Goal: Task Accomplishment & Management: Manage account settings

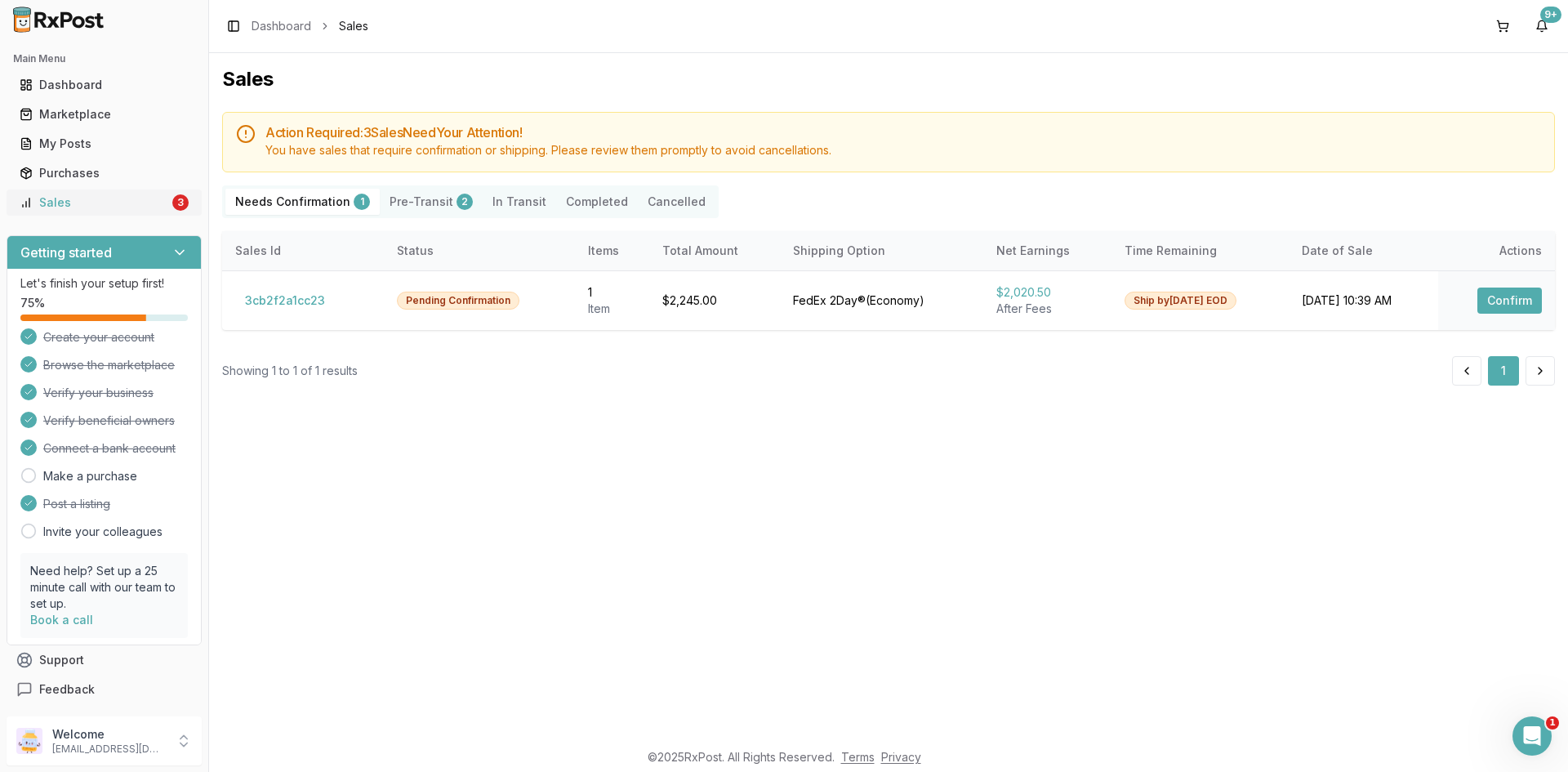
click at [175, 209] on div "3" at bounding box center [180, 202] width 16 height 16
click at [1497, 306] on button "Confirm" at bounding box center [1509, 300] width 65 height 26
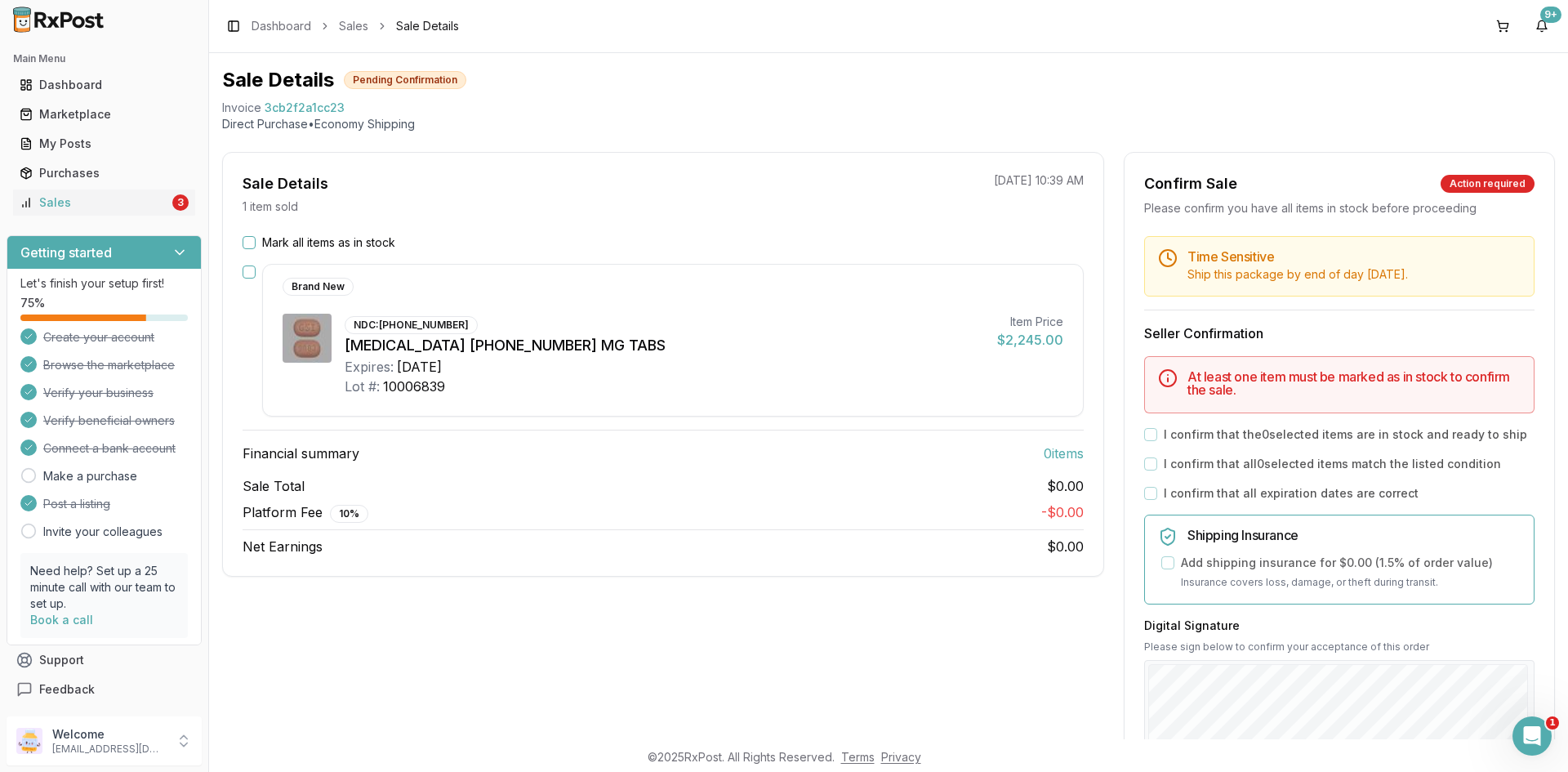
scroll to position [81, 0]
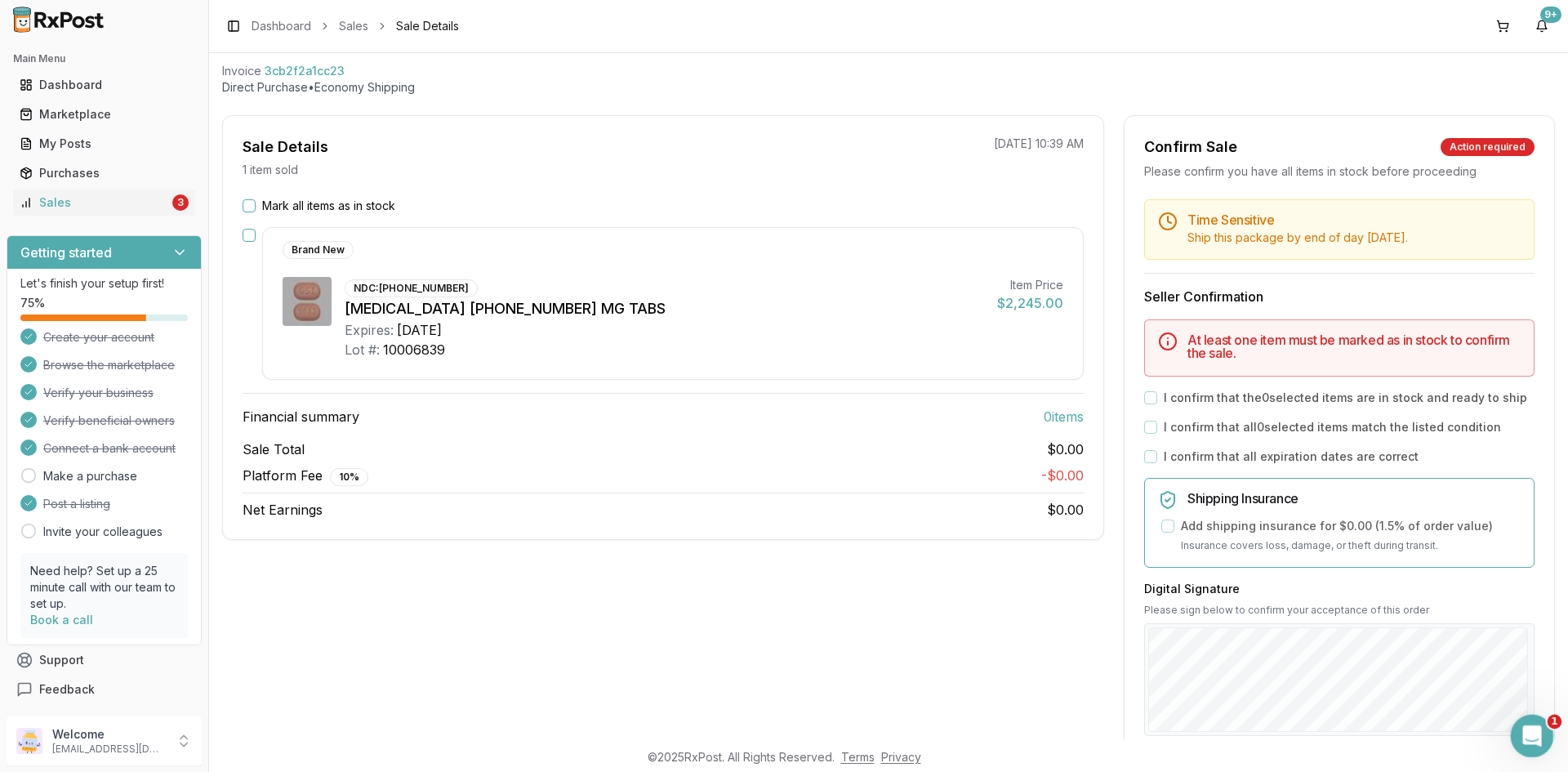
click at [1534, 733] on icon "Open Intercom Messenger" at bounding box center [1530, 734] width 27 height 27
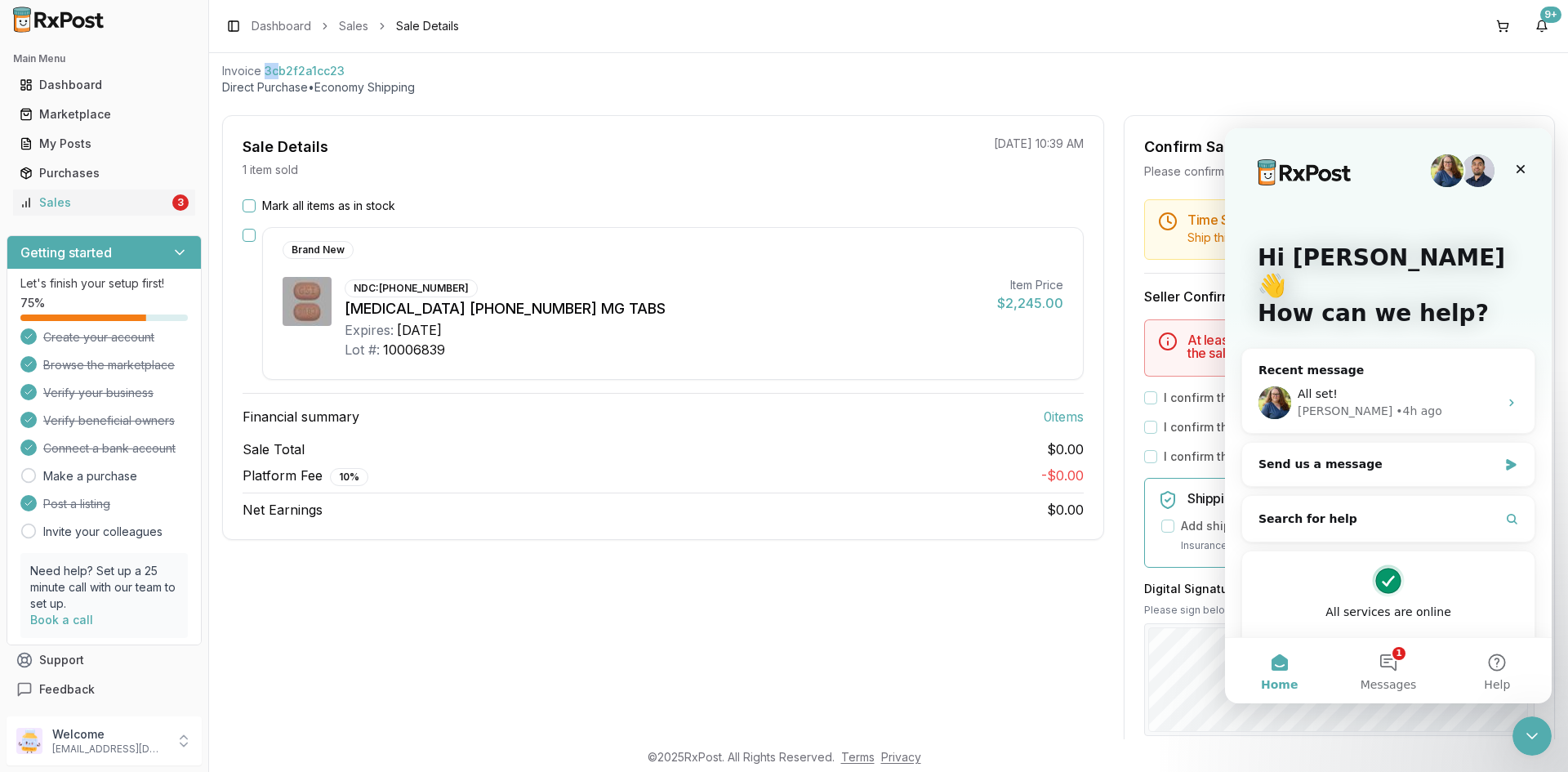
scroll to position [81, 0]
drag, startPoint x: 265, startPoint y: 69, endPoint x: 341, endPoint y: 74, distance: 76.2
click at [341, 74] on span "3cb2f2a1cc23" at bounding box center [304, 71] width 80 height 16
copy span "3cb2f2a1cc23"
click at [1316, 403] on div "Bobbie" at bounding box center [1345, 411] width 95 height 17
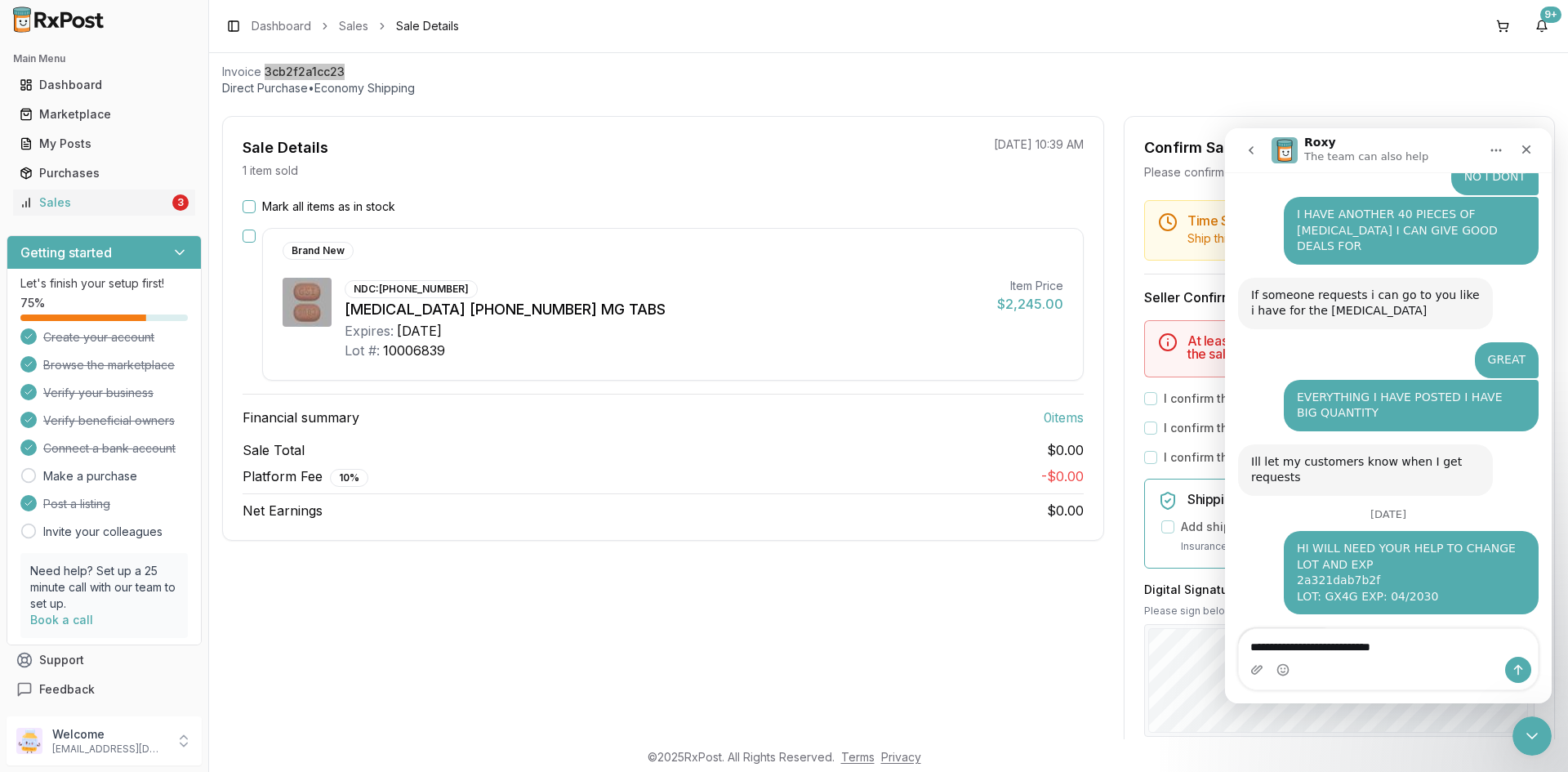
scroll to position [4682, 0]
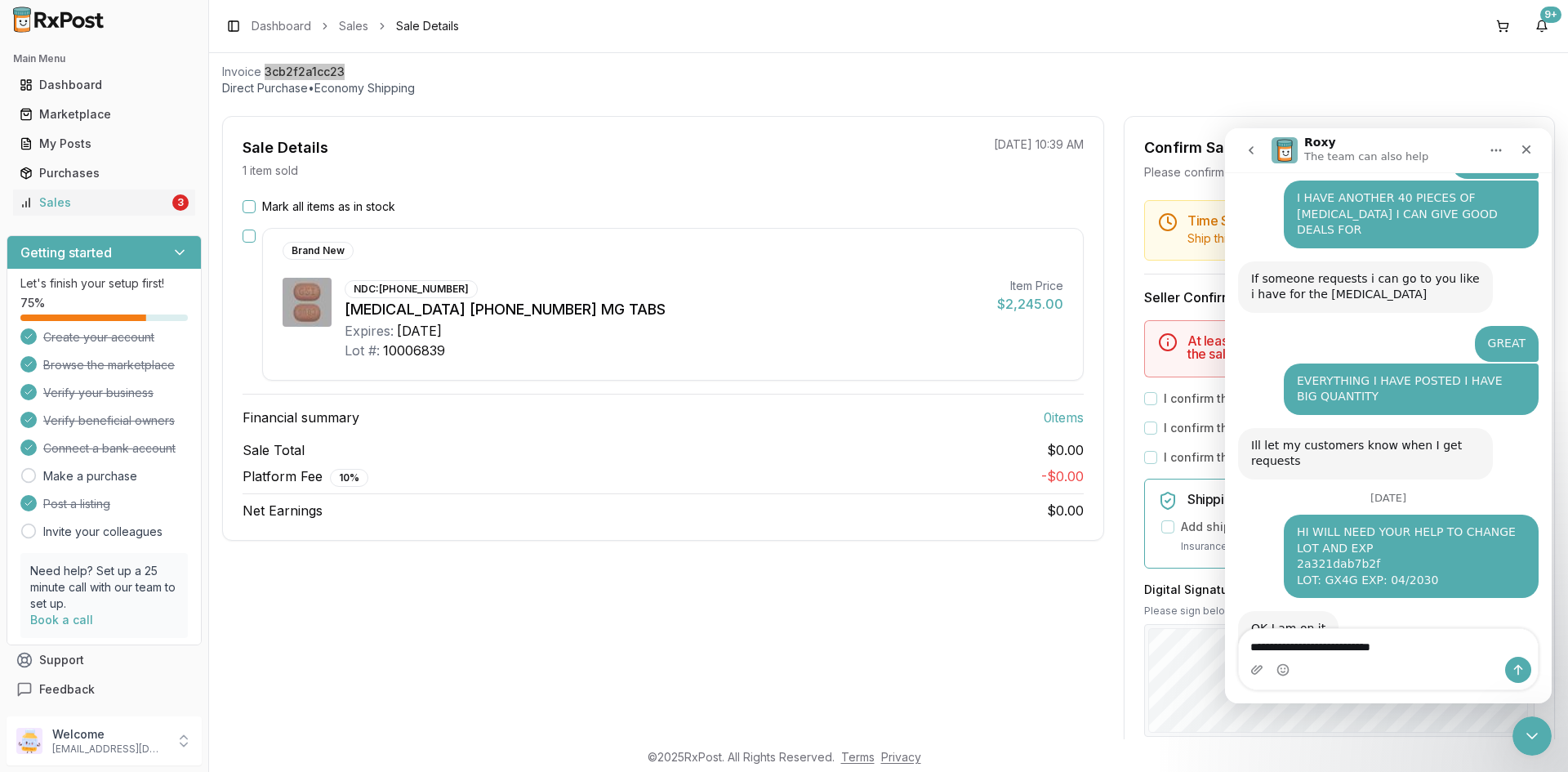
click at [1442, 635] on textarea "**********" at bounding box center [1388, 651] width 299 height 44
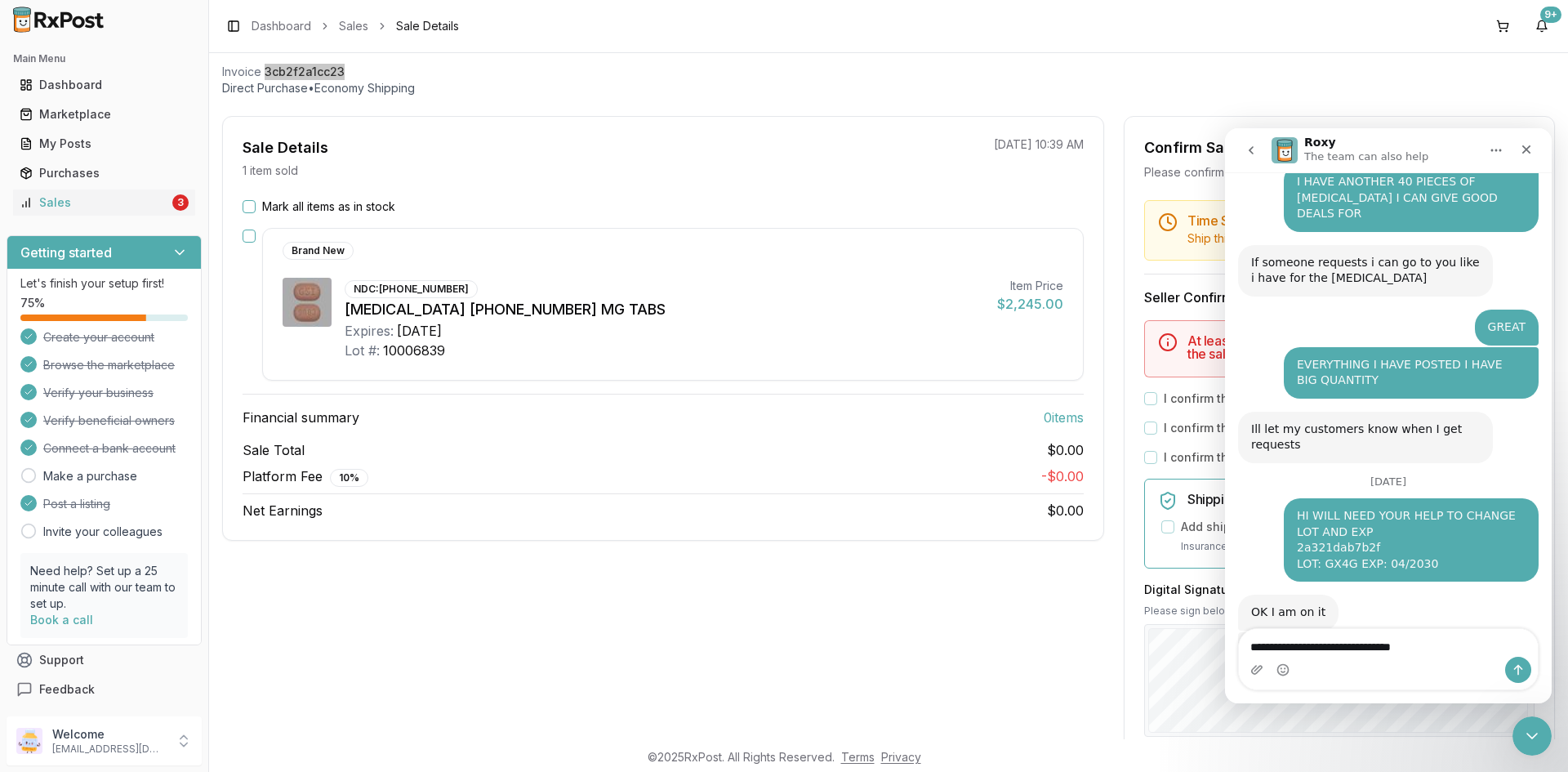
drag, startPoint x: 1347, startPoint y: 644, endPoint x: 1305, endPoint y: 631, distance: 44.0
click at [1305, 632] on textarea "**********" at bounding box center [1388, 660] width 299 height 60
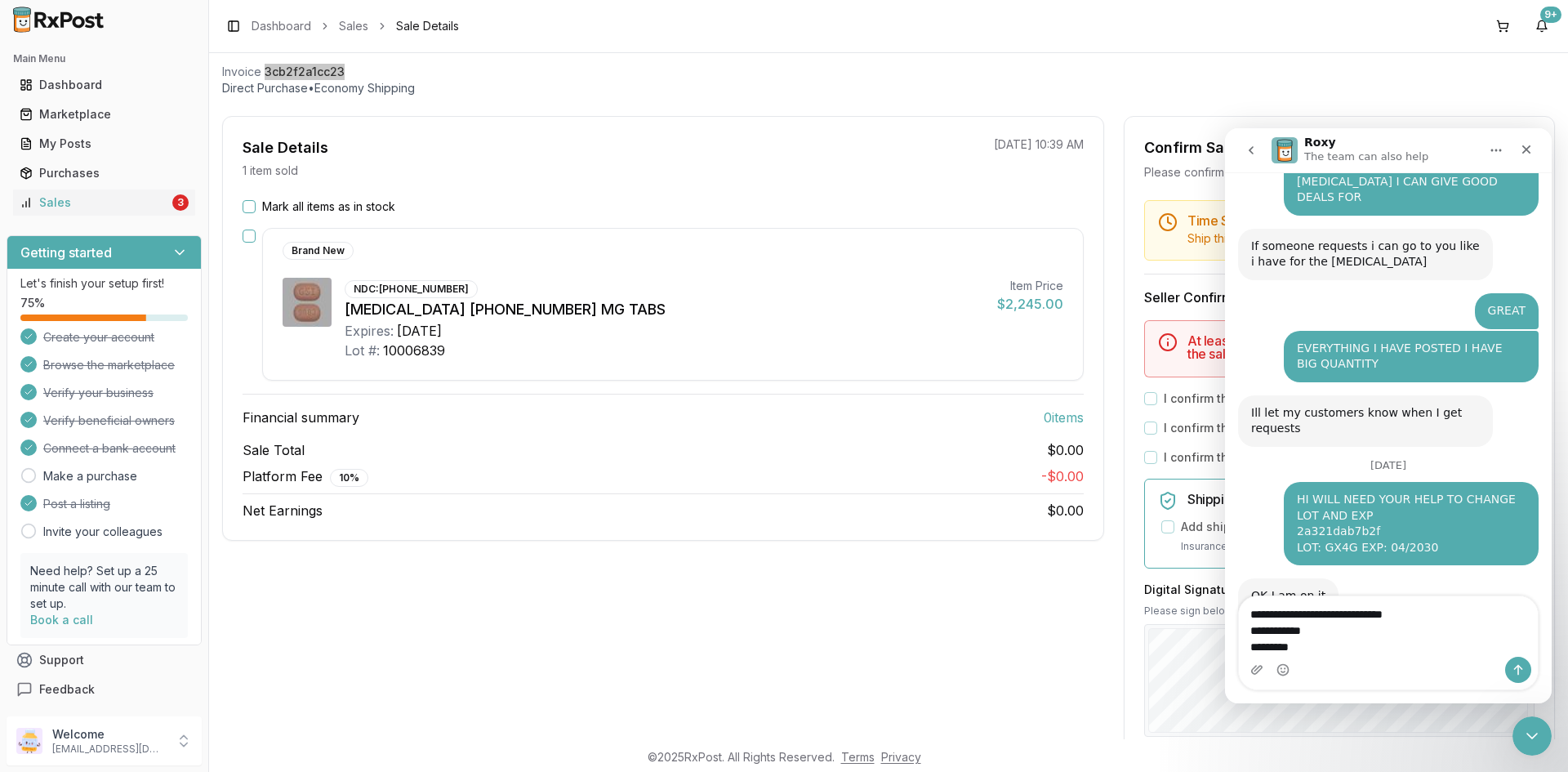
click at [1248, 634] on textarea "**********" at bounding box center [1388, 635] width 299 height 77
type textarea "**********"
click at [1519, 665] on icon "Send a message…" at bounding box center [1519, 670] width 9 height 11
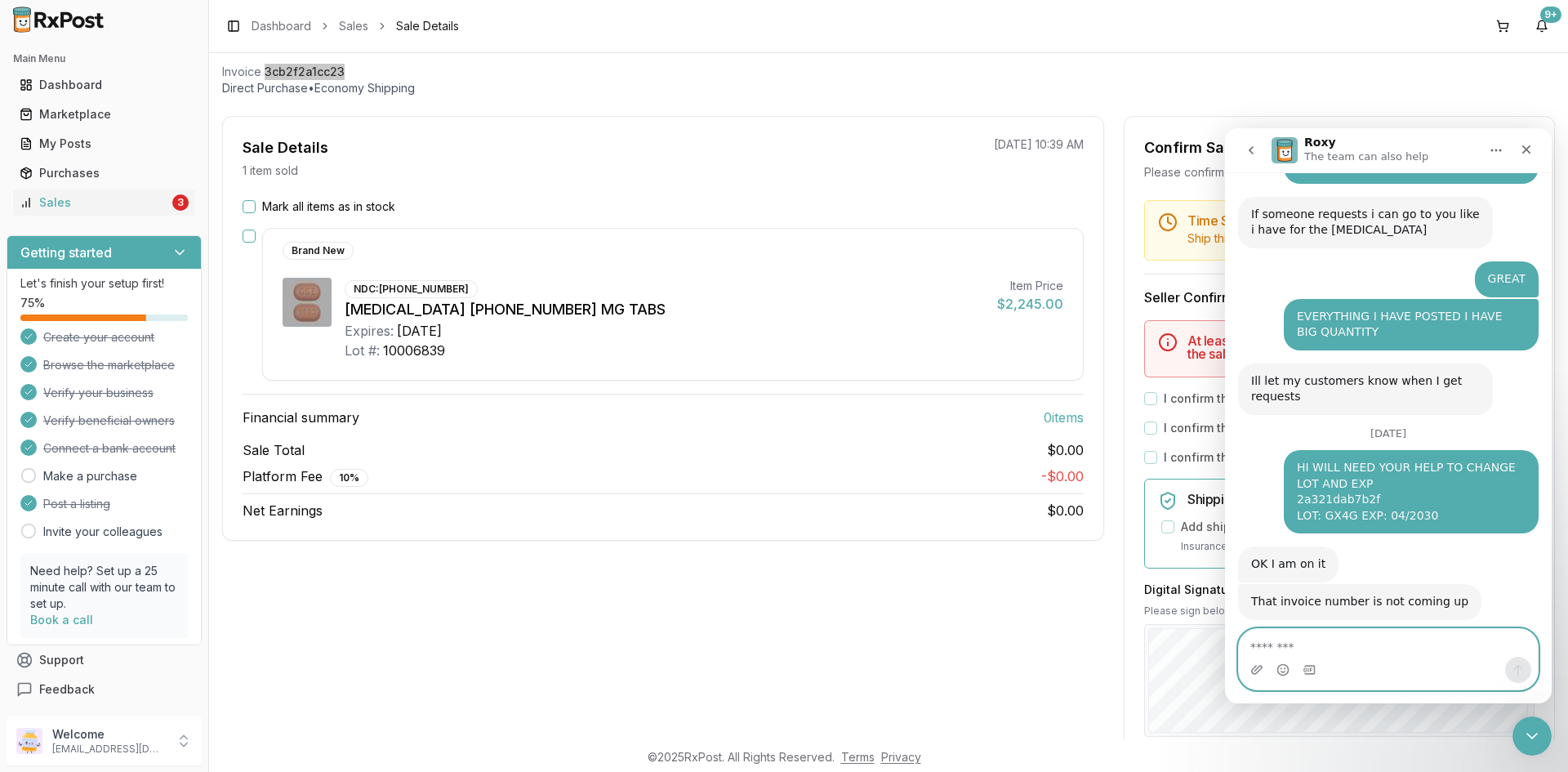
scroll to position [4763, 0]
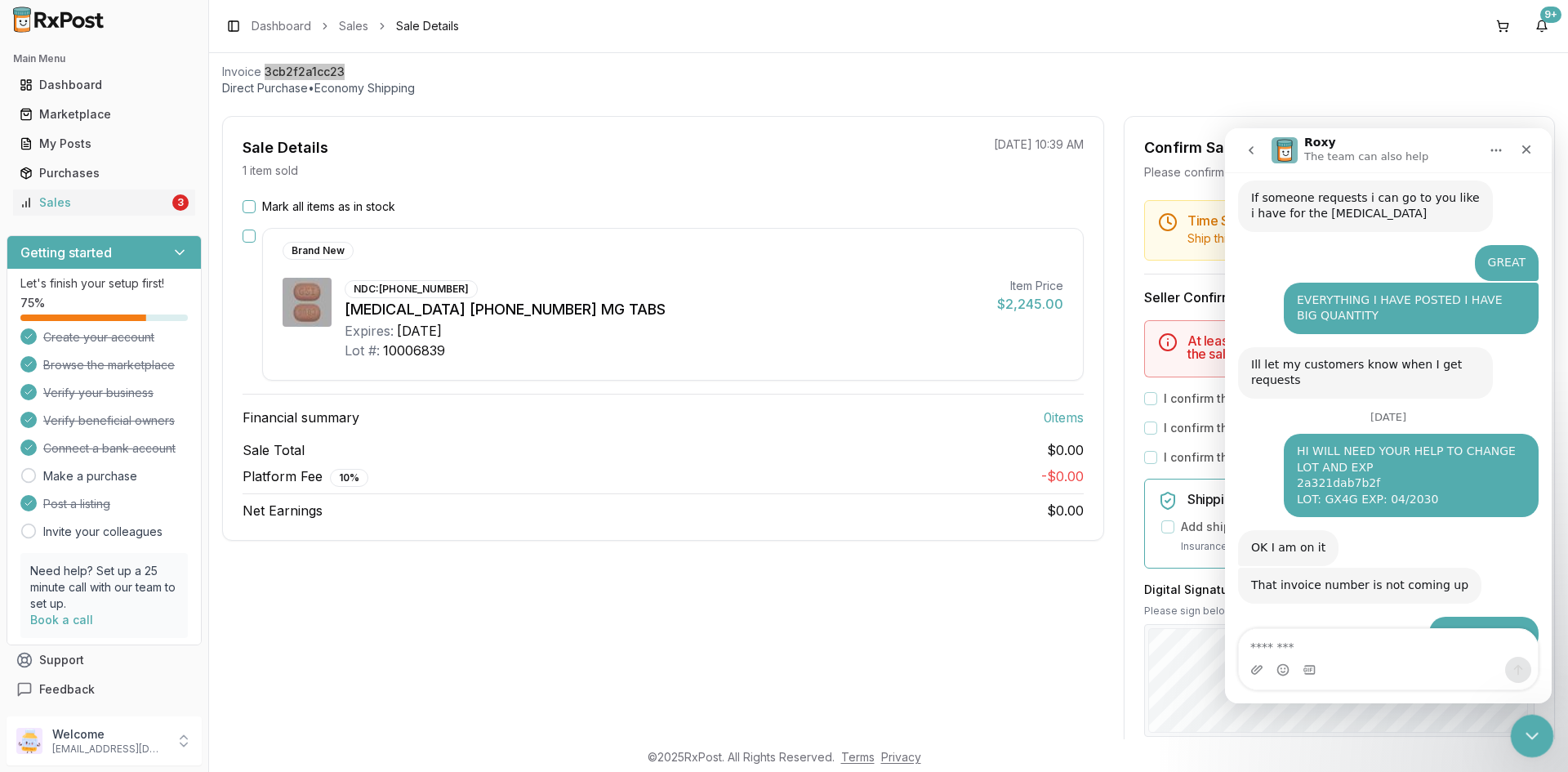
drag, startPoint x: 1535, startPoint y: 730, endPoint x: 2529, endPoint y: 947, distance: 1017.4
click at [1538, 729] on icon "Close Intercom Messenger" at bounding box center [1529, 733] width 19 height 19
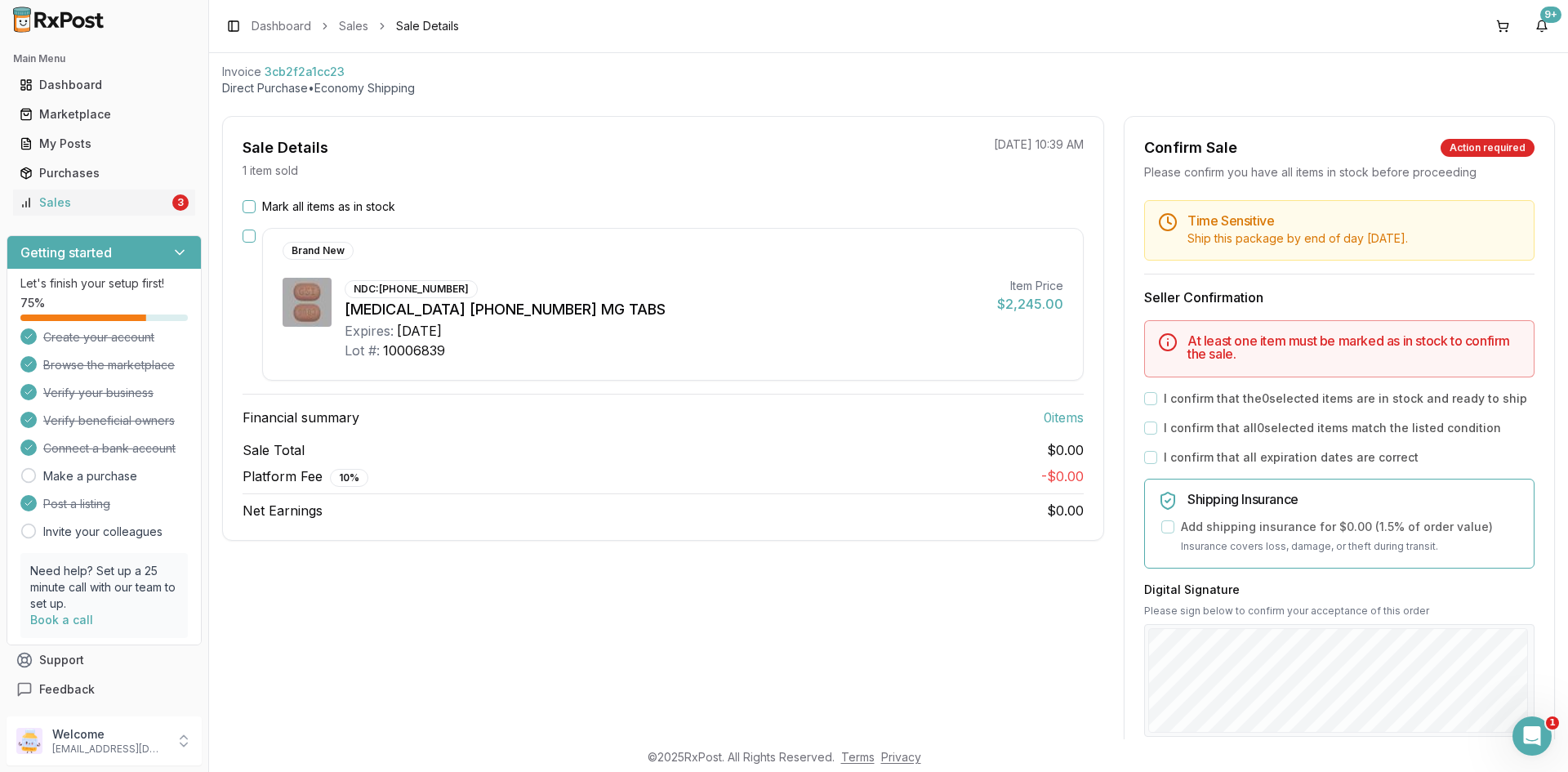
click at [241, 196] on div "Sale Details 1 item sold 10/15/2025 10:39 AM Mark all items as in stock Brand N…" at bounding box center [663, 328] width 882 height 425
click at [257, 208] on div "Mark all items as in stock" at bounding box center [663, 206] width 841 height 16
click at [247, 206] on button "Mark all items as in stock" at bounding box center [249, 207] width 13 height 13
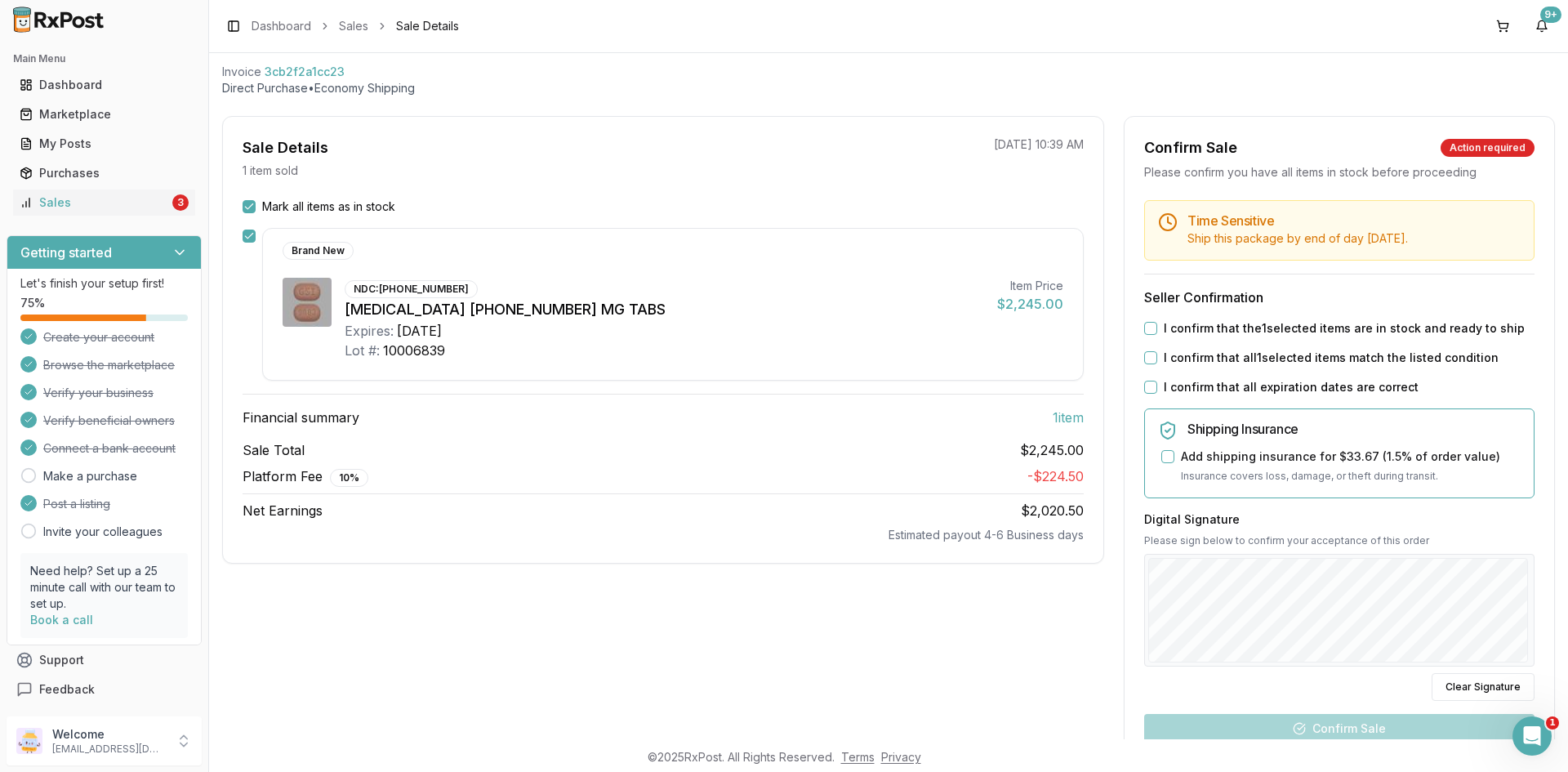
click at [249, 206] on button "Mark all items as in stock" at bounding box center [249, 207] width 13 height 13
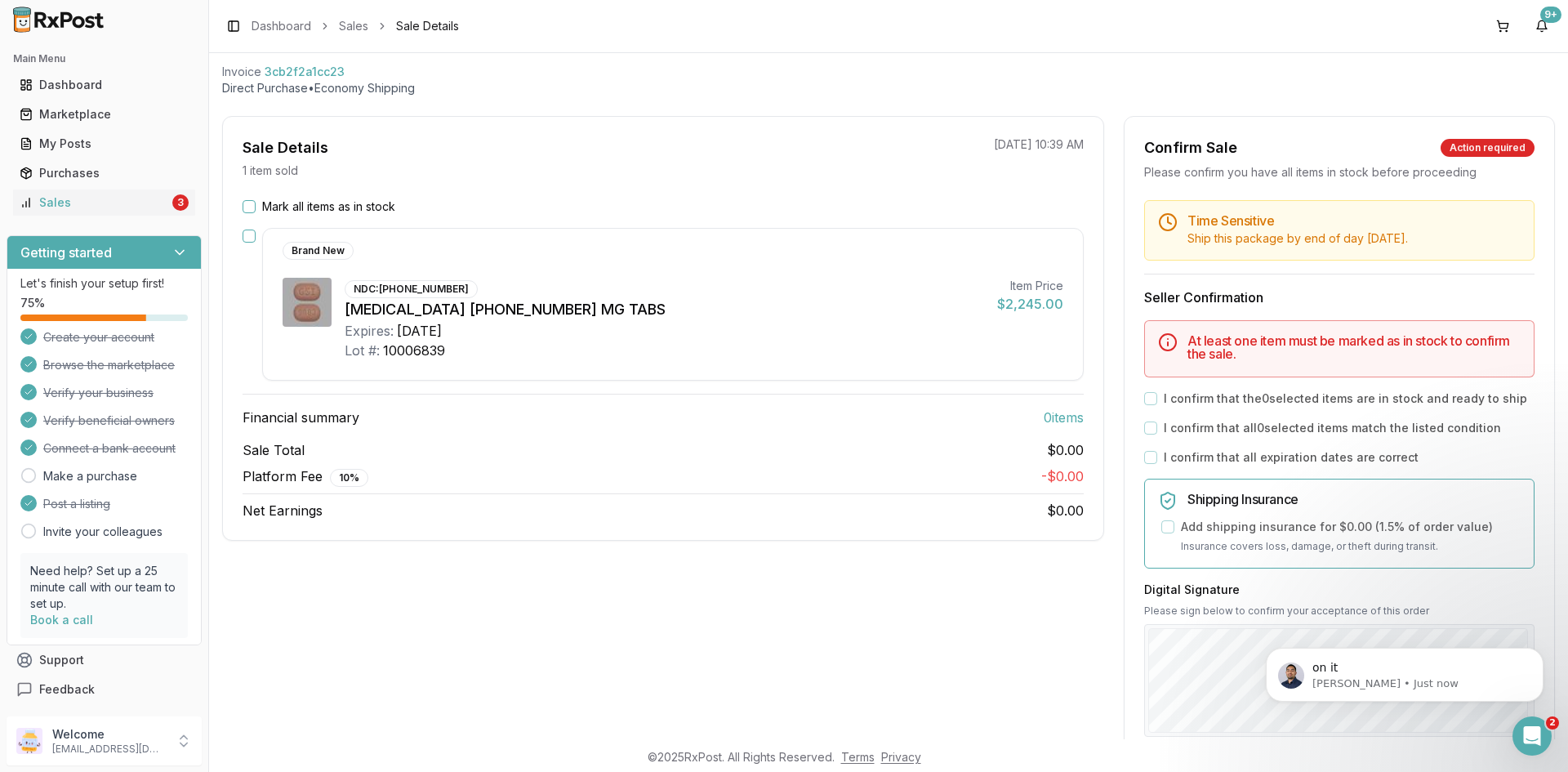
scroll to position [0, 0]
click at [1313, 672] on span "on it" at bounding box center [1326, 668] width 25 height 13
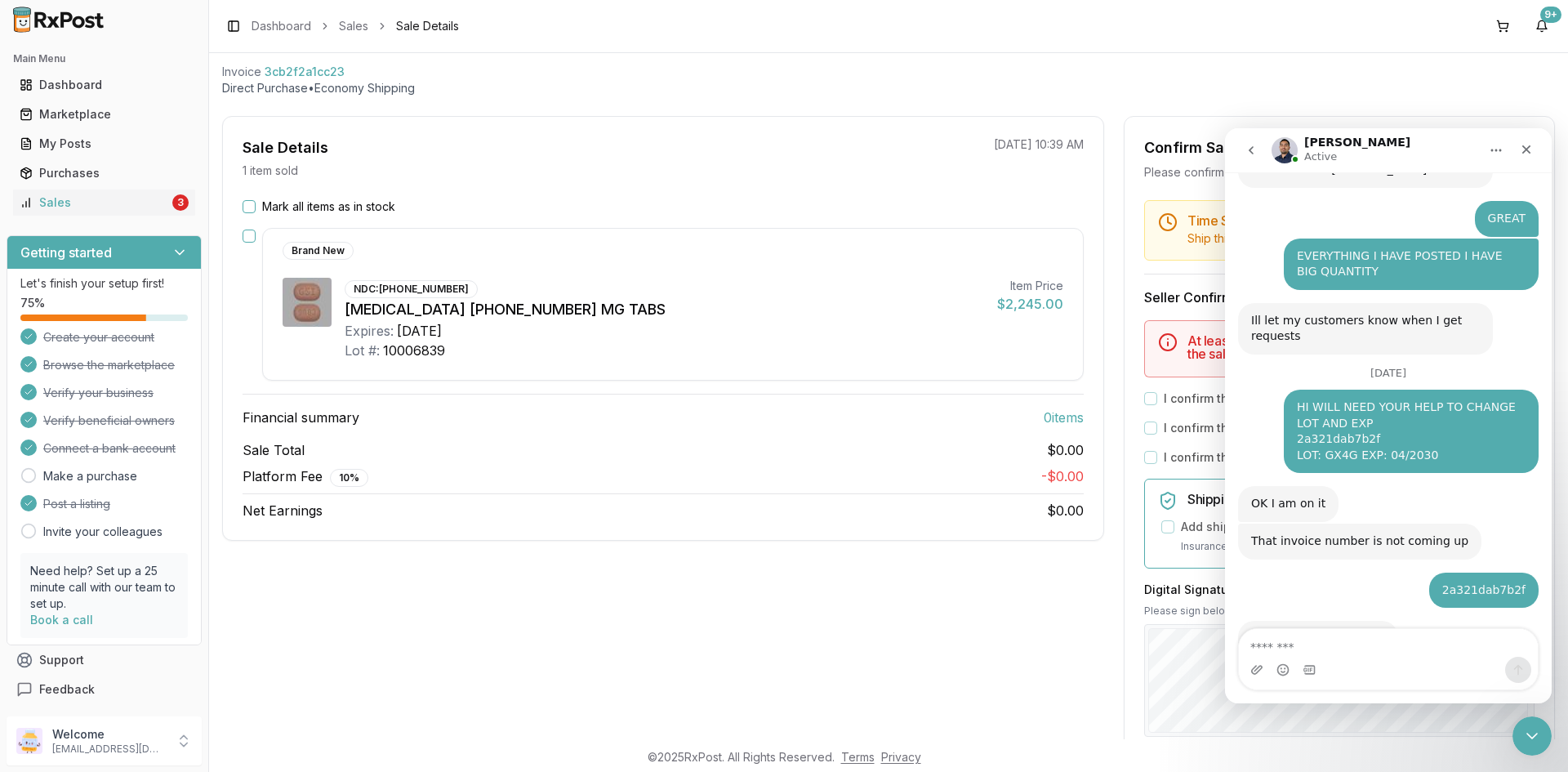
scroll to position [4838, 0]
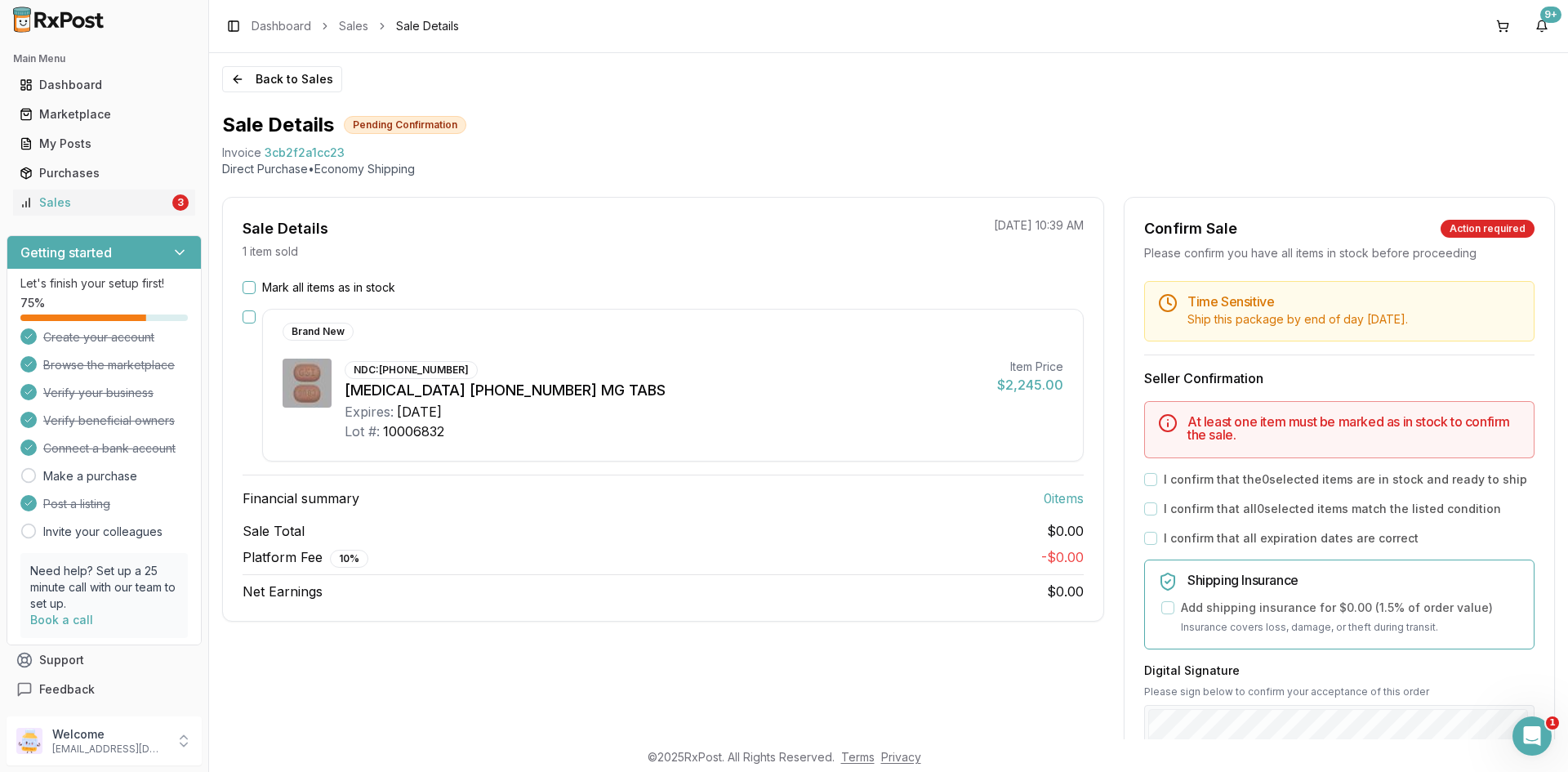
click at [251, 318] on button "button" at bounding box center [249, 317] width 13 height 13
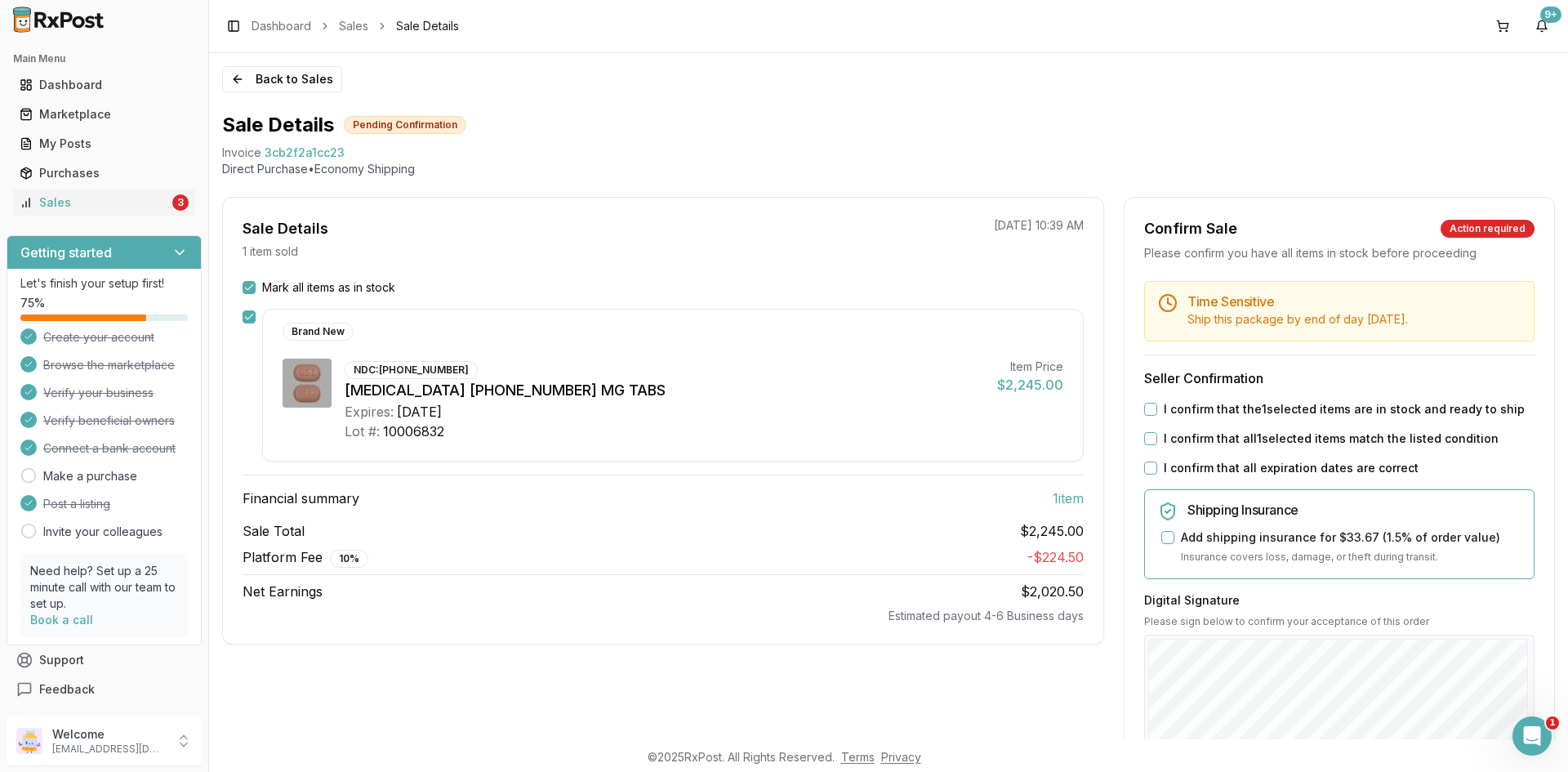
click at [1154, 409] on div "I confirm that the 1 selected items are in stock and ready to ship" at bounding box center [1339, 409] width 390 height 16
click at [1147, 409] on button "I confirm that the 1 selected items are in stock and ready to ship" at bounding box center [1151, 409] width 13 height 13
click at [1146, 442] on button "I confirm that all 1 selected items match the listed condition" at bounding box center [1151, 439] width 13 height 13
click at [1146, 465] on button "I confirm that all expiration dates are correct" at bounding box center [1151, 468] width 13 height 13
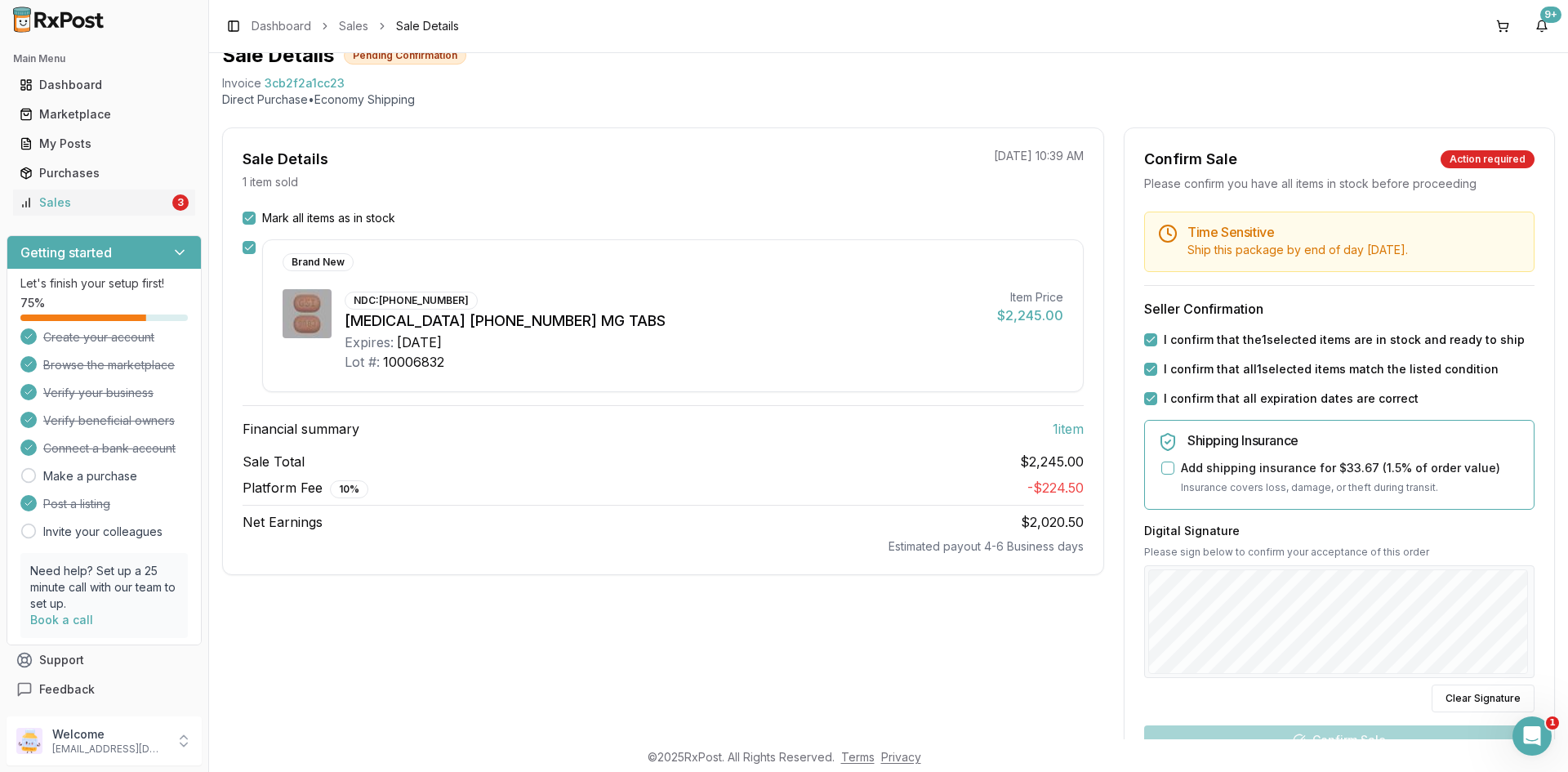
scroll to position [245, 0]
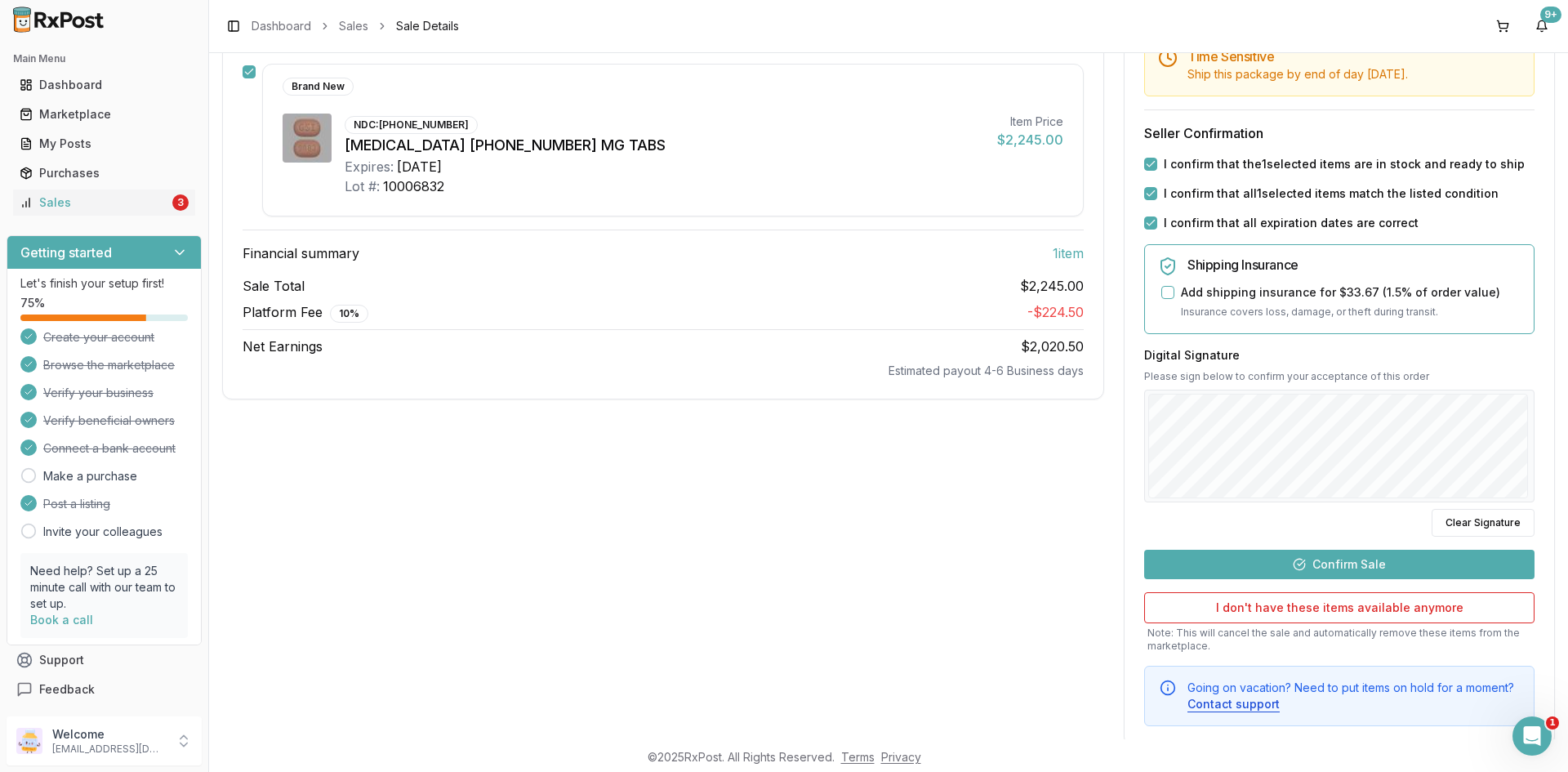
click at [1399, 557] on button "Confirm Sale" at bounding box center [1339, 564] width 390 height 29
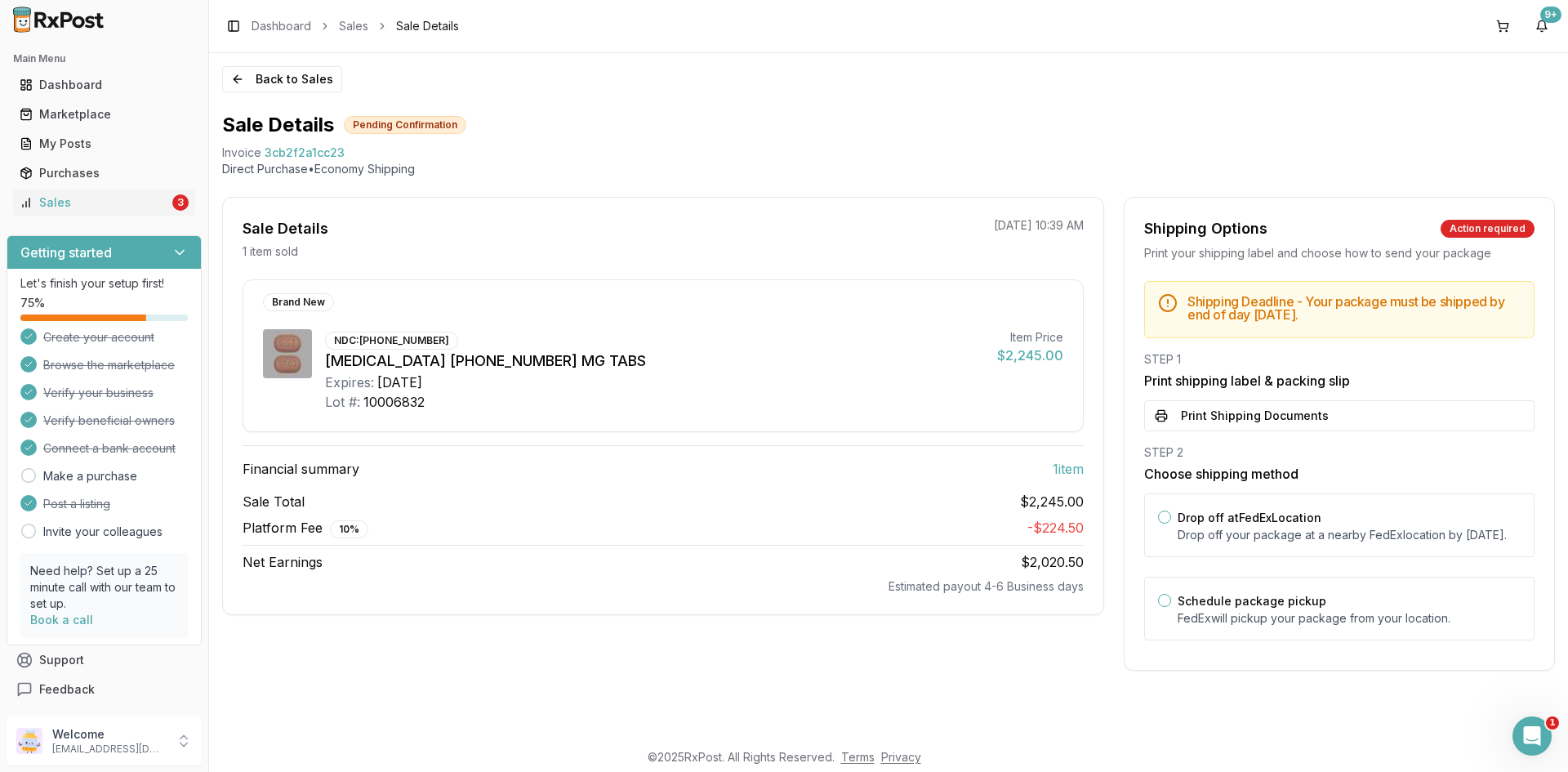
scroll to position [0, 0]
click at [1310, 416] on button "Print Shipping Documents" at bounding box center [1339, 415] width 390 height 31
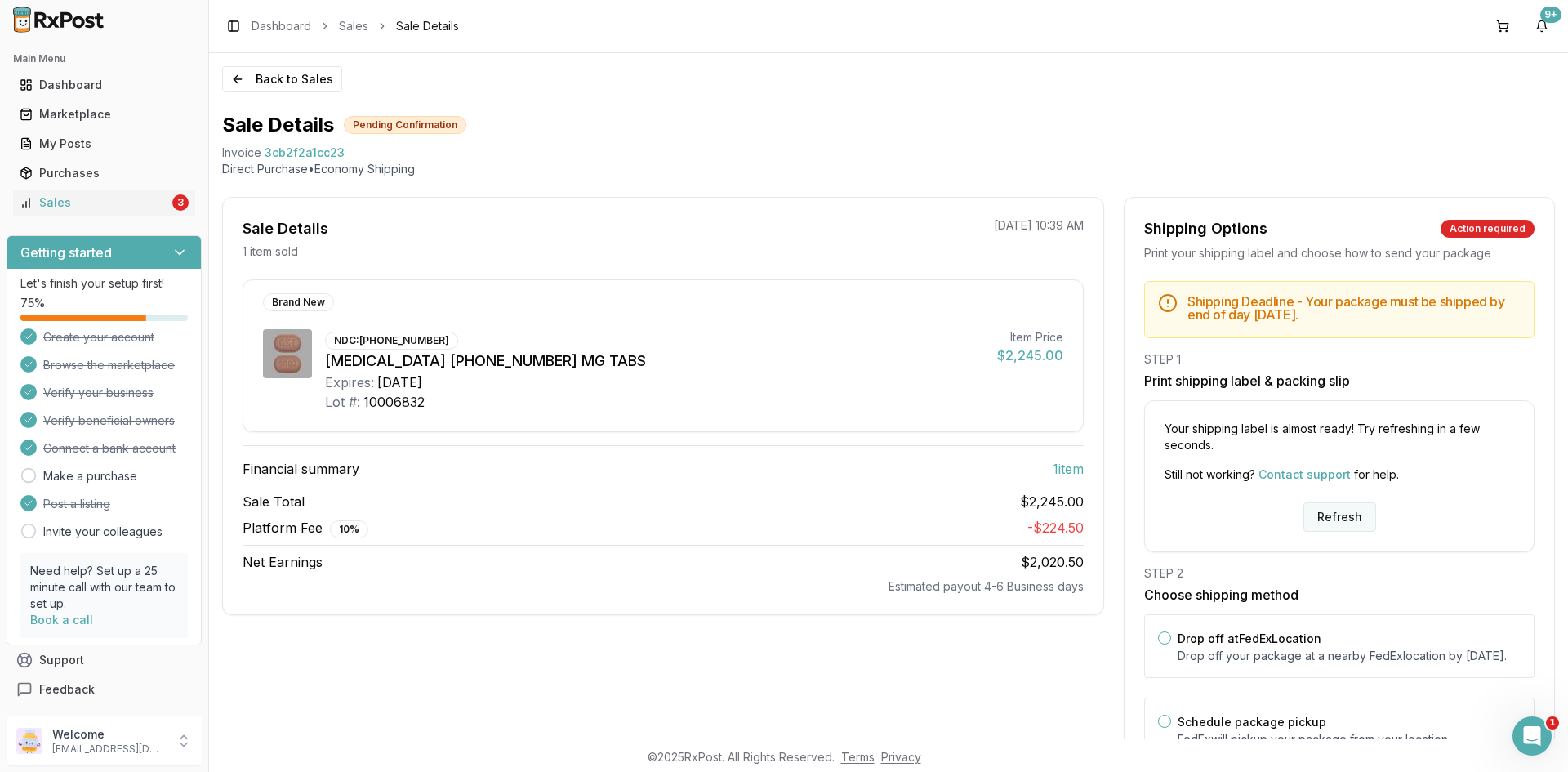
click at [1343, 528] on button "Refresh" at bounding box center [1340, 517] width 73 height 29
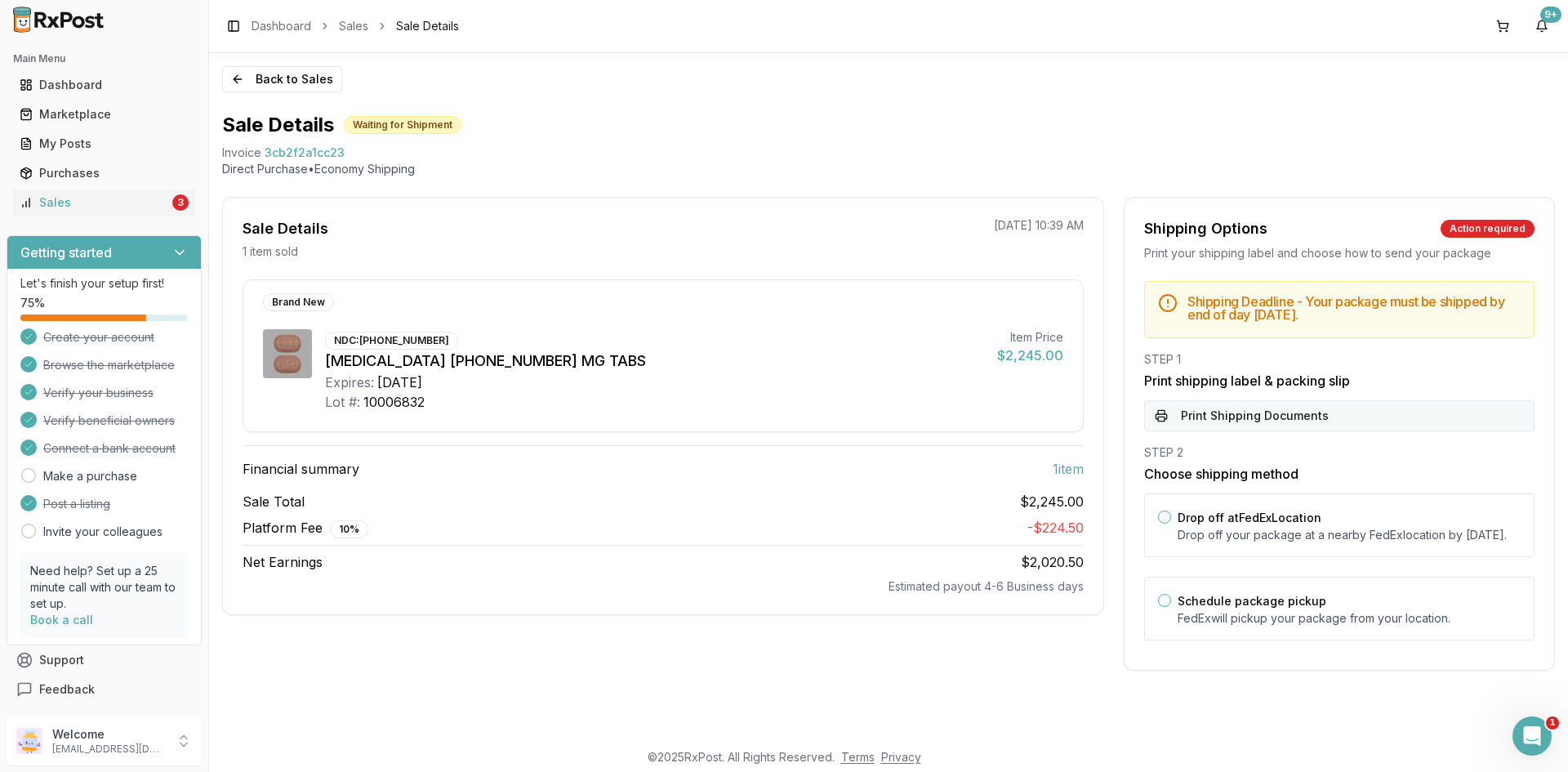
click at [1269, 415] on button "Print Shipping Documents" at bounding box center [1339, 415] width 390 height 31
click at [109, 199] on div "Sales" at bounding box center [94, 202] width 149 height 16
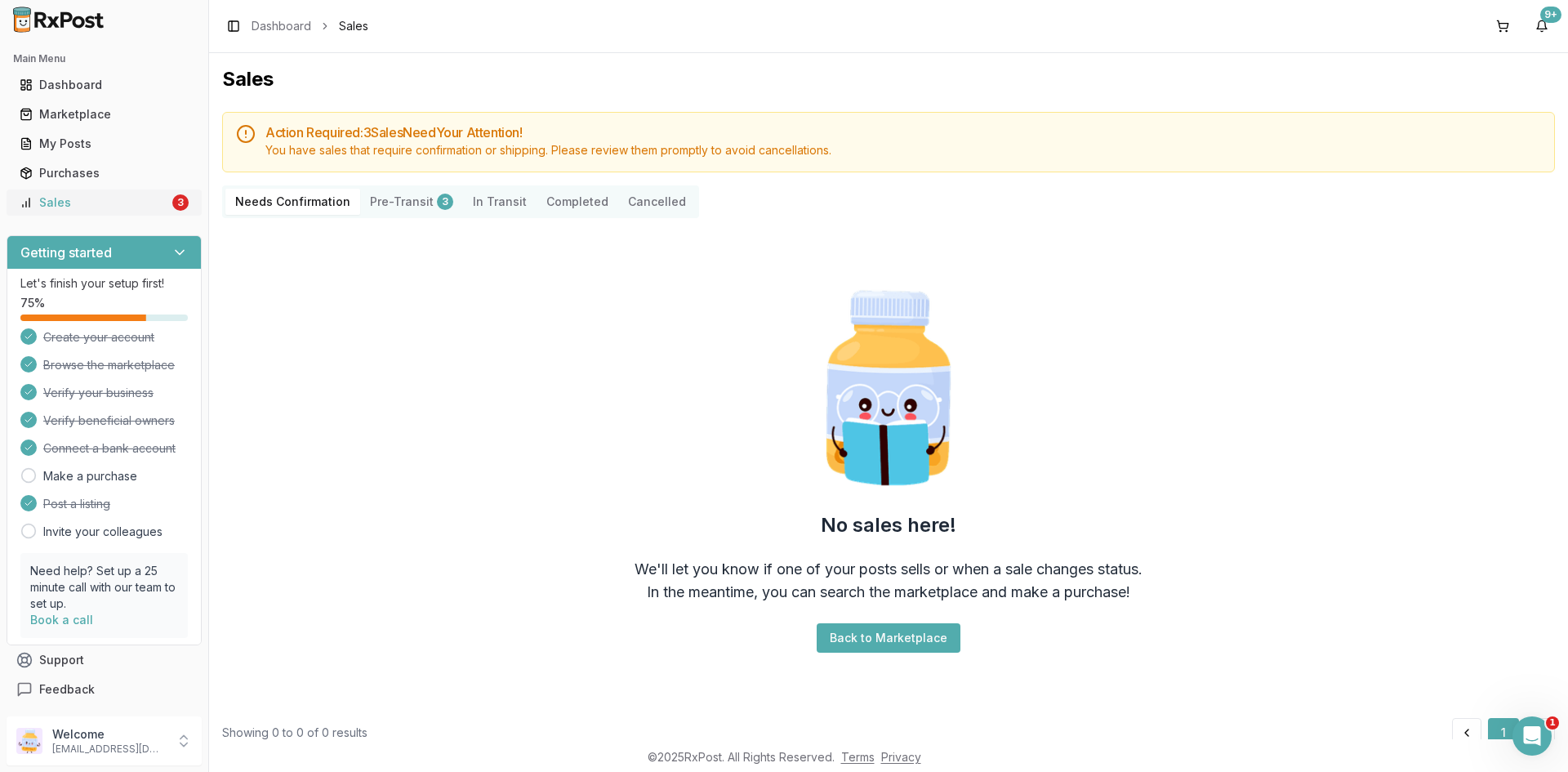
click at [77, 193] on link "Sales 3" at bounding box center [104, 202] width 182 height 29
click at [58, 86] on div "Dashboard" at bounding box center [104, 85] width 169 height 16
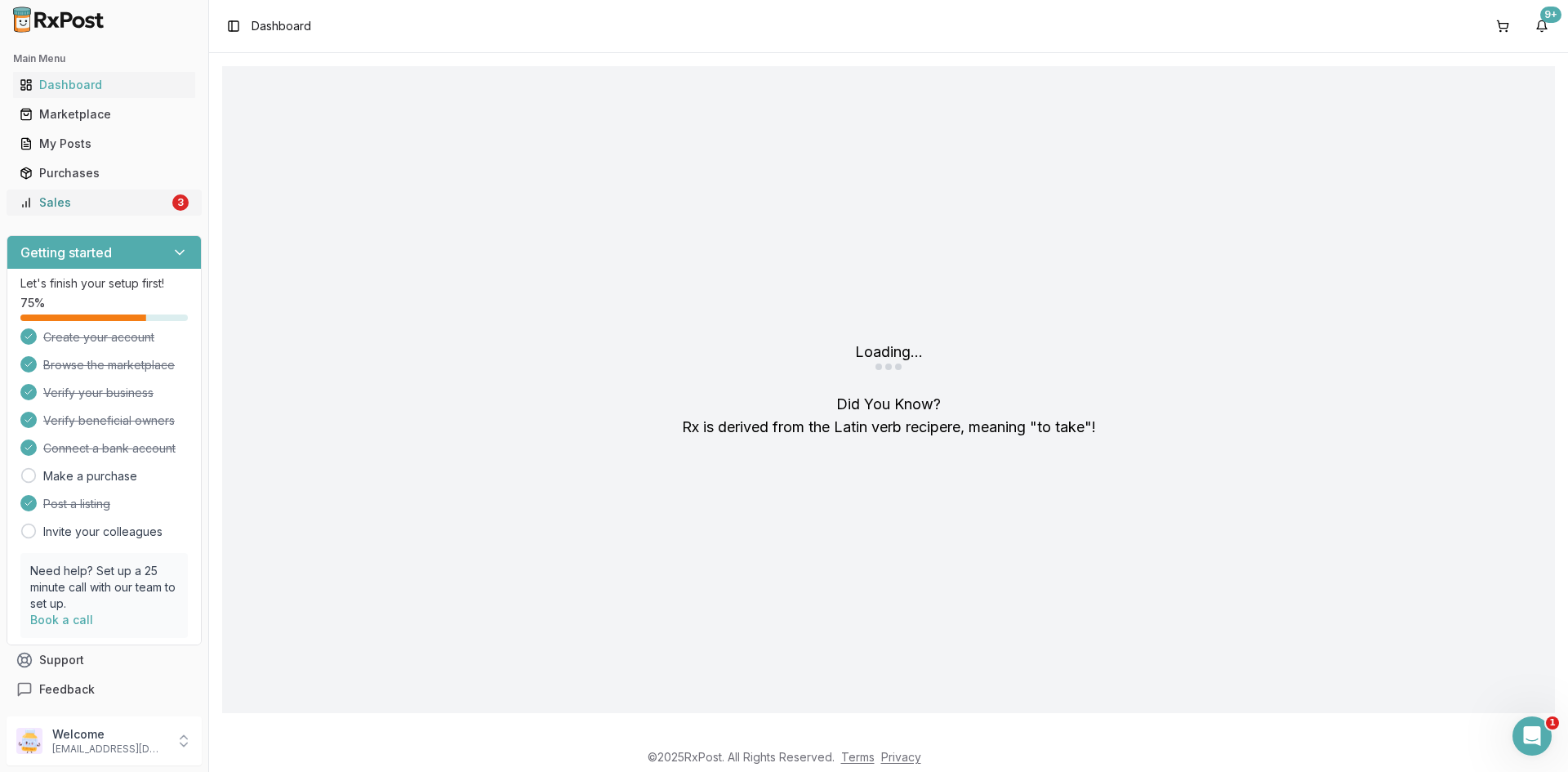
click at [98, 199] on div "Sales" at bounding box center [94, 202] width 149 height 16
